Goal: Task Accomplishment & Management: Complete application form

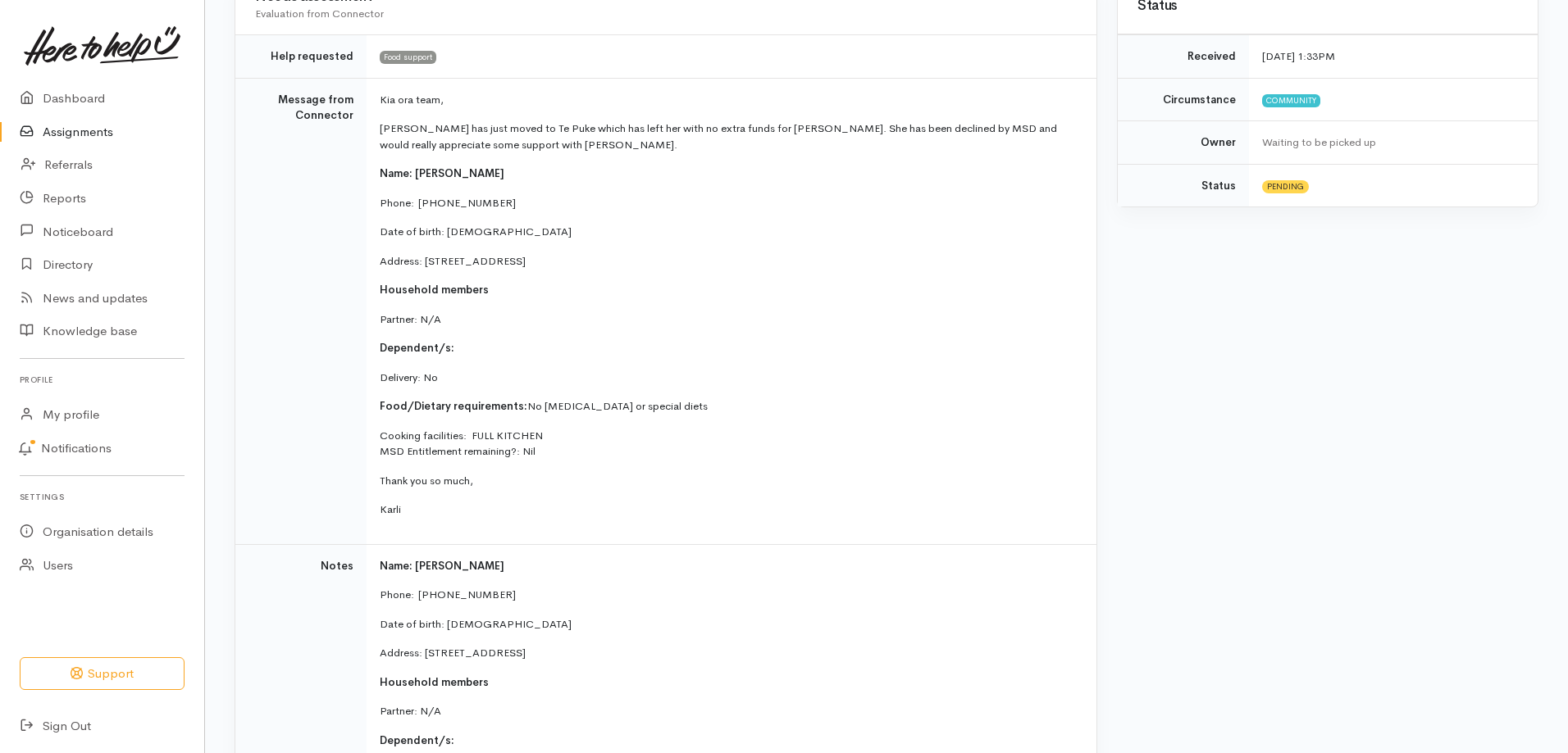
scroll to position [246, 0]
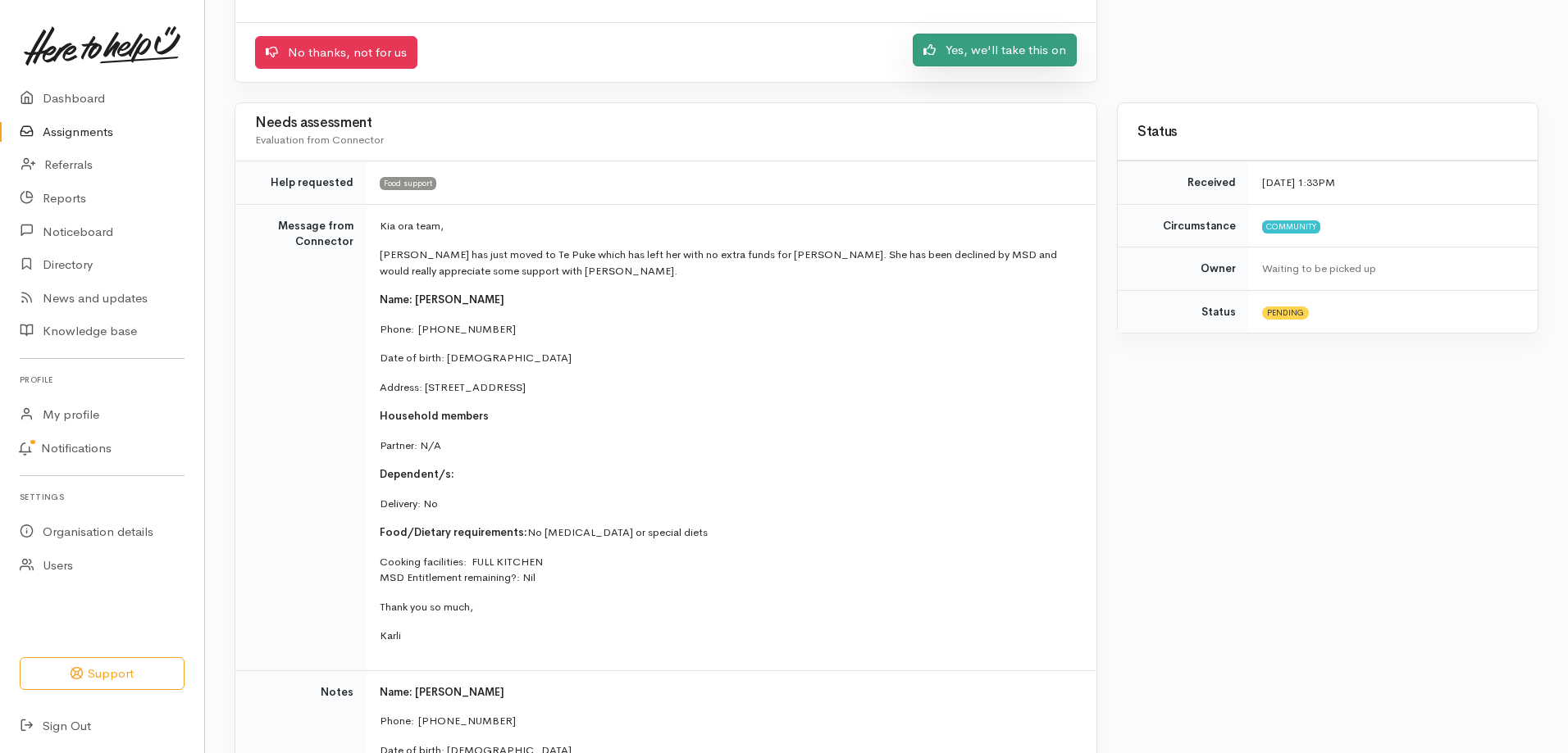
click at [1015, 47] on link "Yes, we'll take this on" at bounding box center [994, 51] width 164 height 34
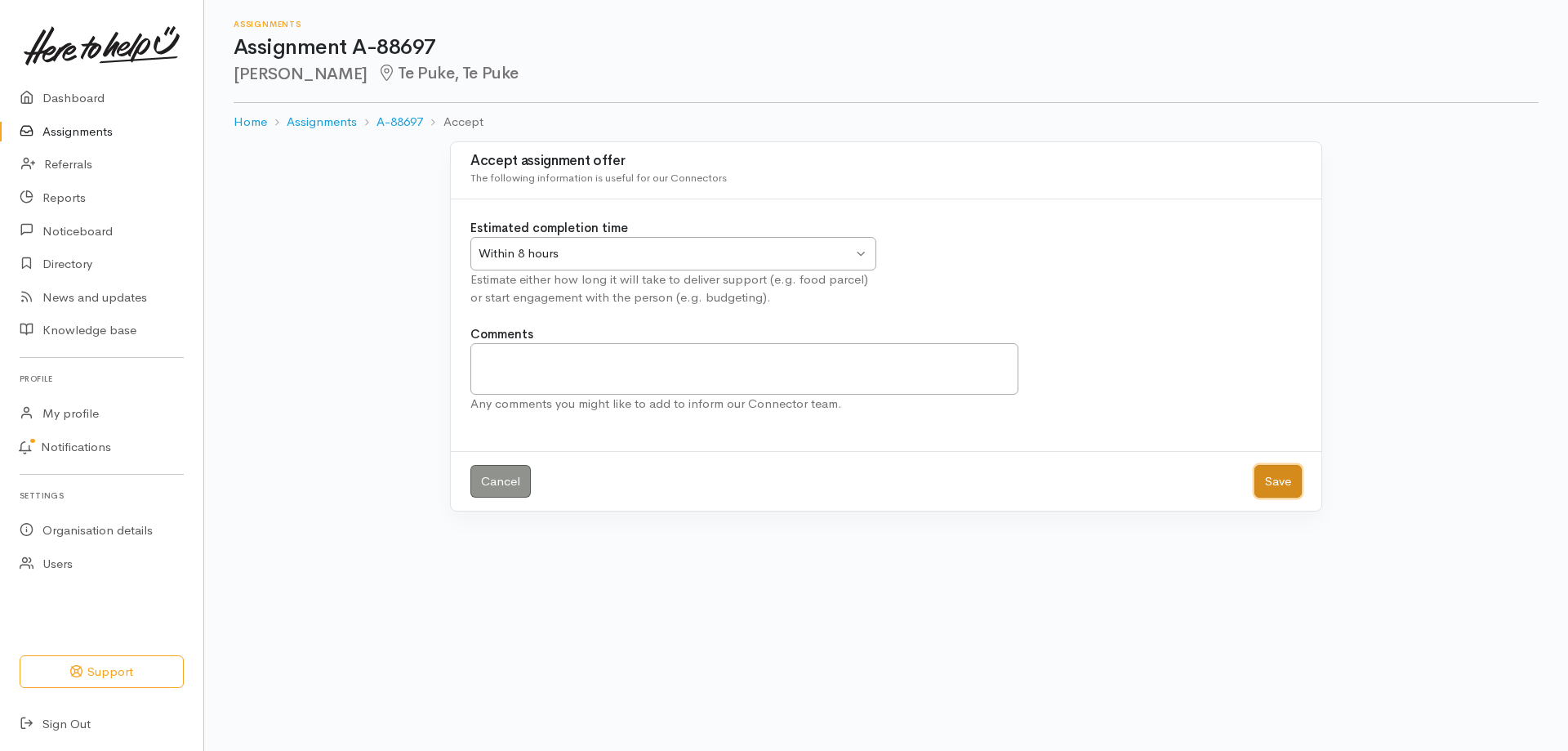
click at [1277, 482] on button "Save" at bounding box center [1277, 482] width 47 height 34
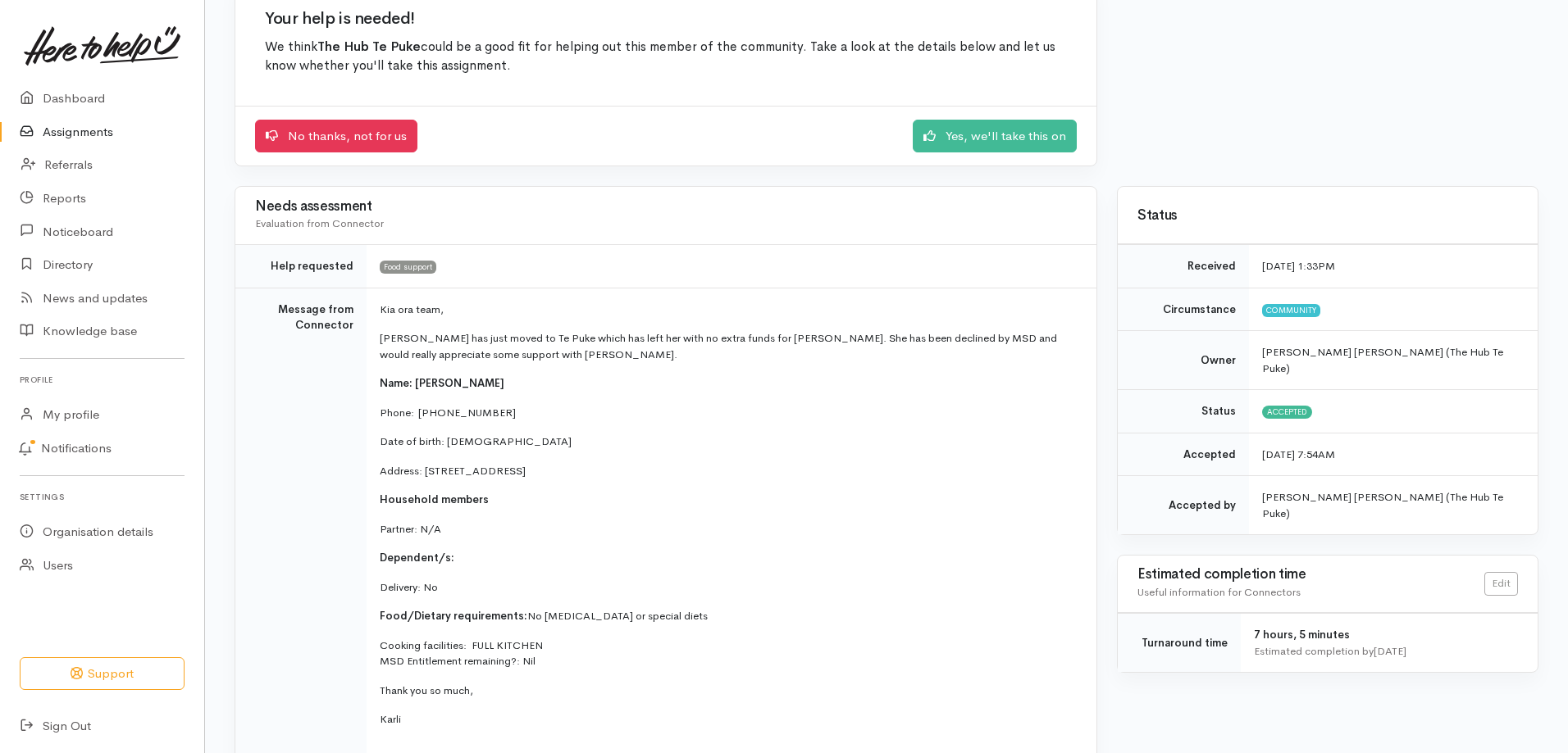
scroll to position [164, 0]
drag, startPoint x: 753, startPoint y: 405, endPoint x: 746, endPoint y: 411, distance: 9.2
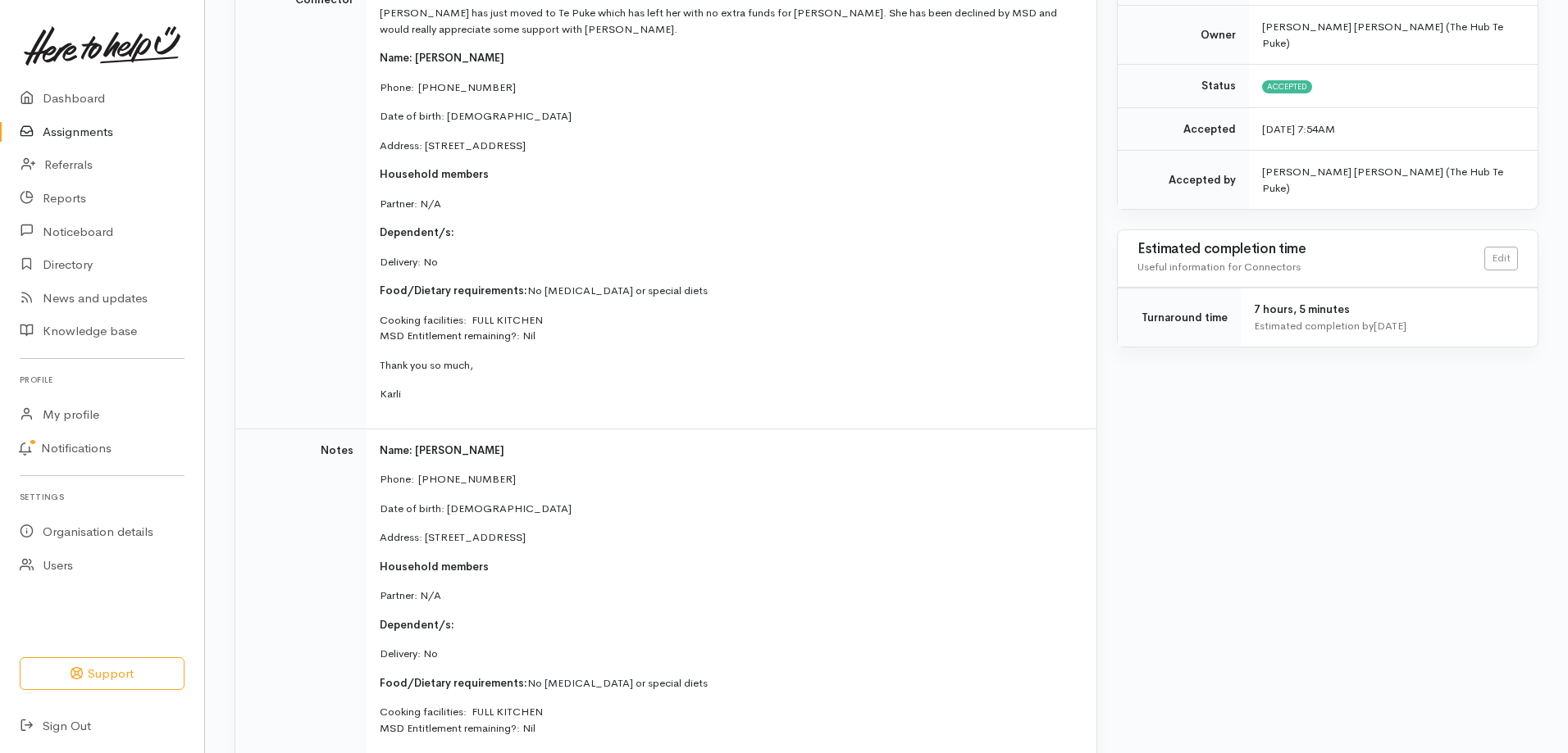
scroll to position [327, 0]
